Goal: Check status

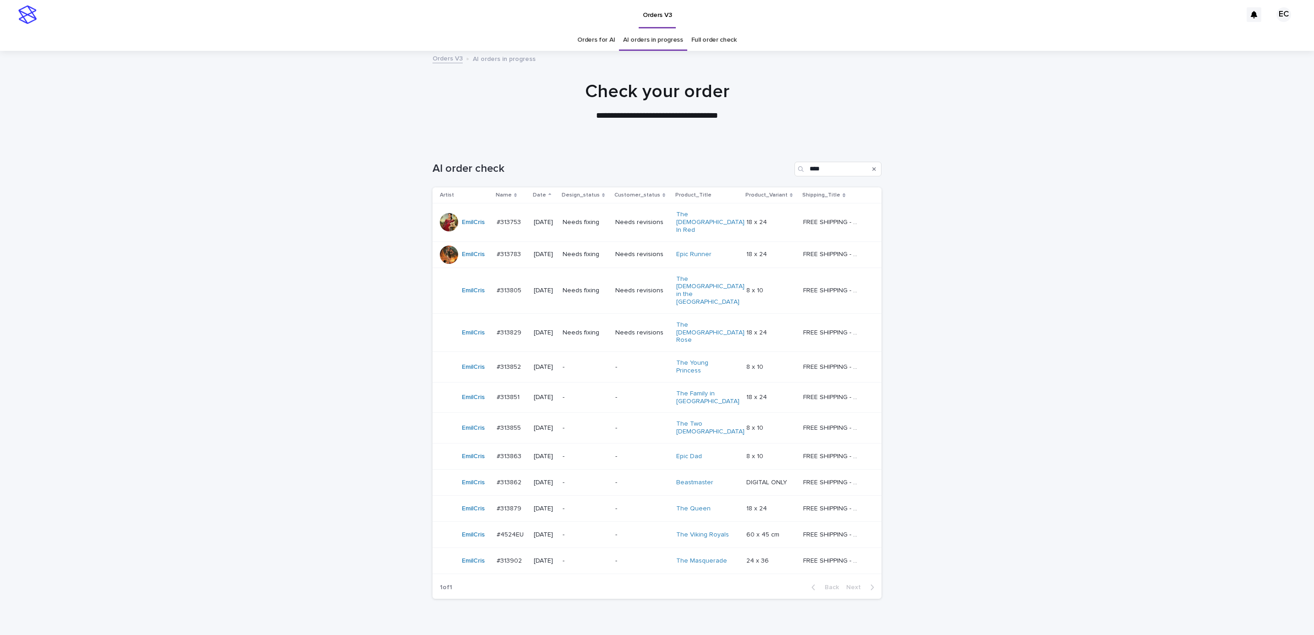
click at [612, 271] on td "Needs fixing" at bounding box center [585, 291] width 53 height 46
click at [598, 325] on div "Needs fixing" at bounding box center [585, 332] width 45 height 15
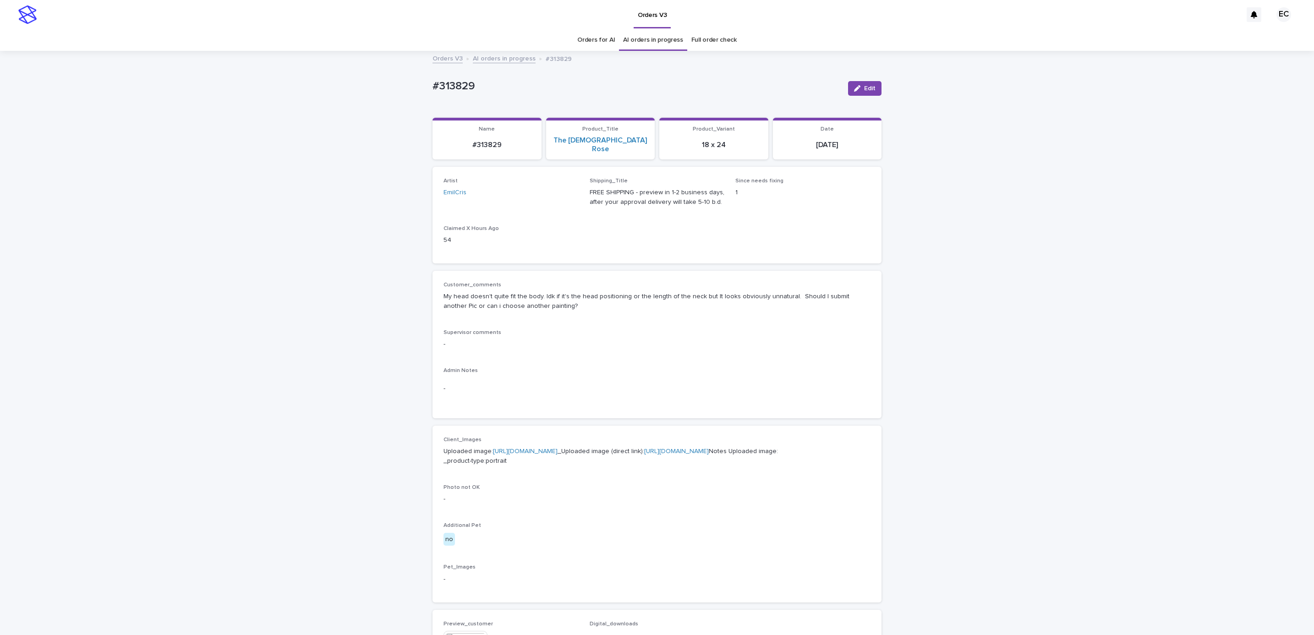
click at [257, 304] on div "Loading... Saving… Loading... Saving… #313829 Edit #313829 Edit Sorry, there wa…" at bounding box center [657, 496] width 1314 height 889
click at [219, 212] on div "Loading... Saving… Loading... Saving… #313829 Edit #313829 Edit Sorry, there wa…" at bounding box center [657, 496] width 1314 height 889
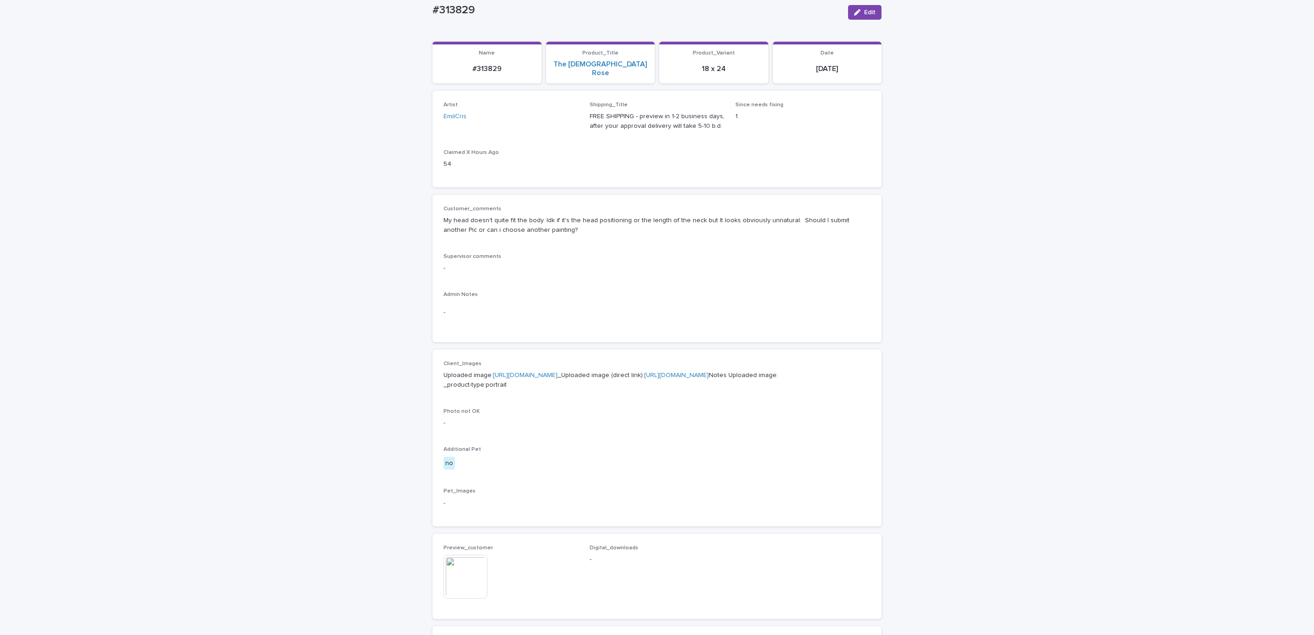
scroll to position [137, 0]
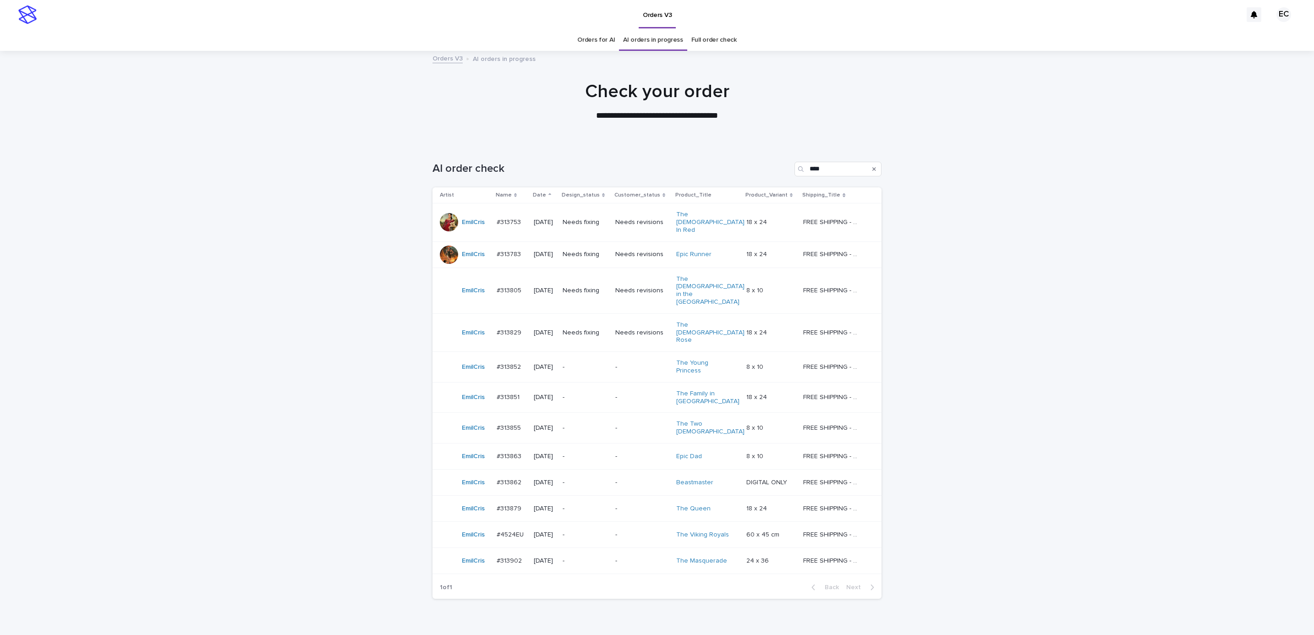
click at [277, 132] on div at bounding box center [657, 97] width 1314 height 92
